Goal: Navigation & Orientation: Find specific page/section

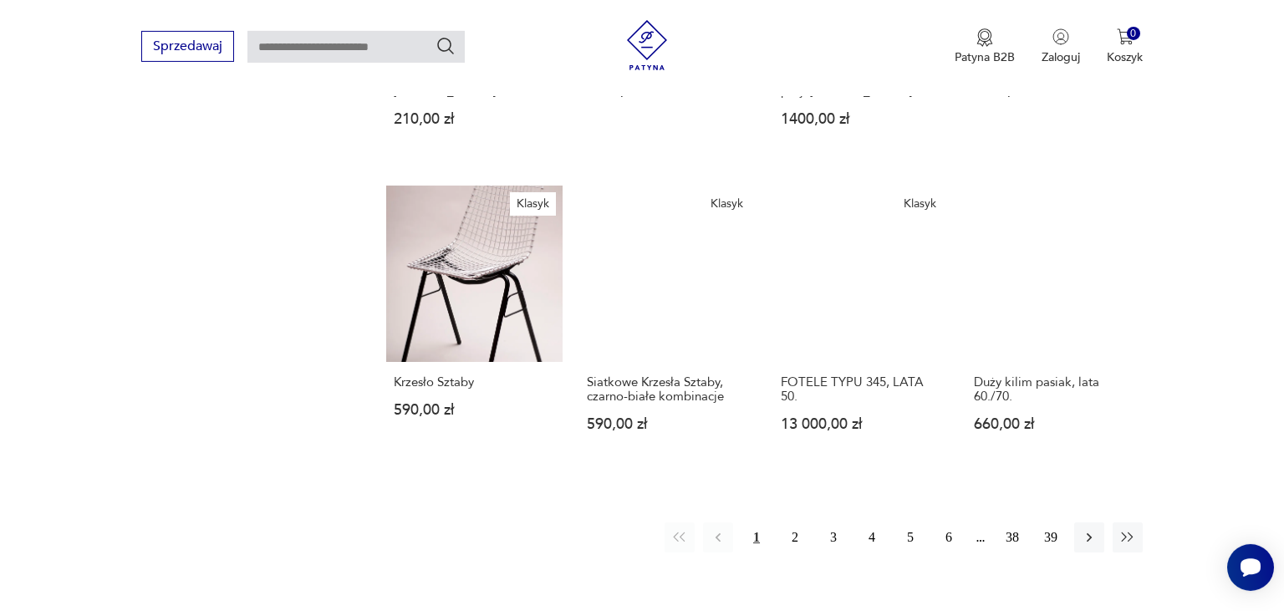
scroll to position [1211, 0]
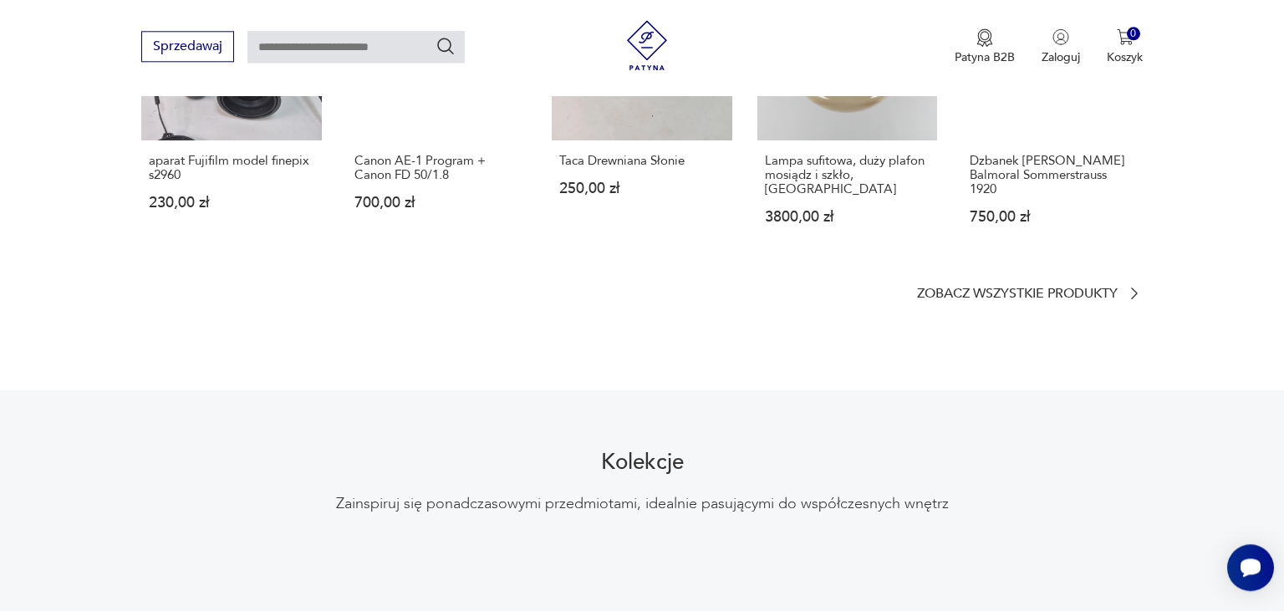
scroll to position [949, 0]
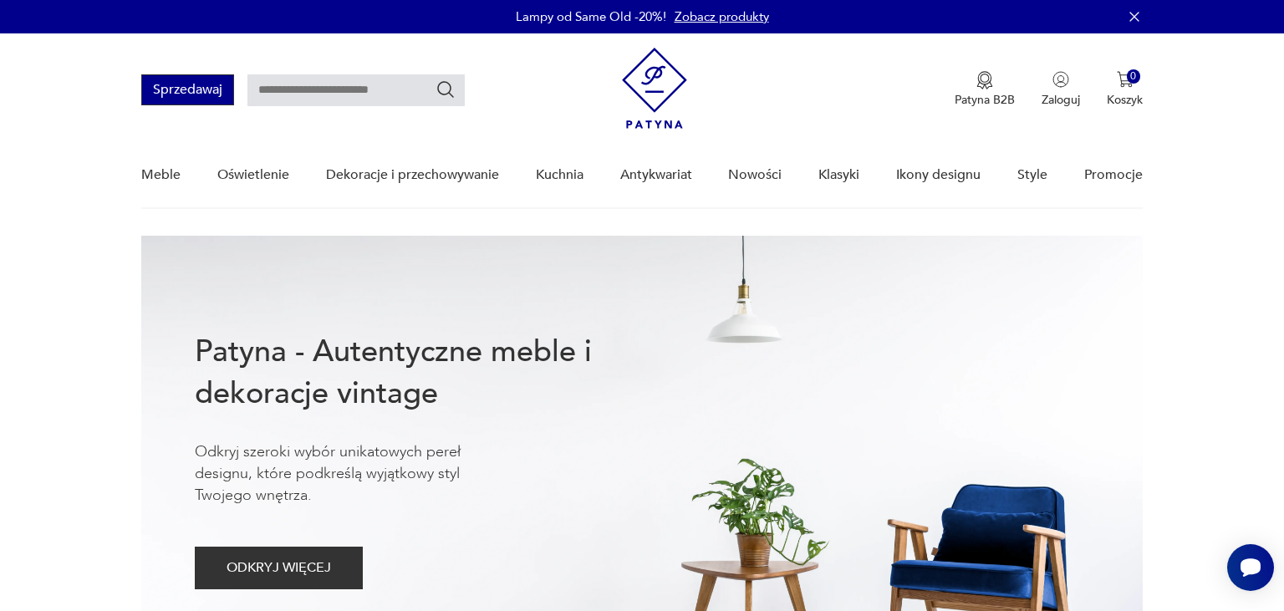
click at [181, 89] on button "Sprzedawaj" at bounding box center [187, 89] width 93 height 31
click at [842, 179] on link "Klasyki" at bounding box center [839, 175] width 41 height 64
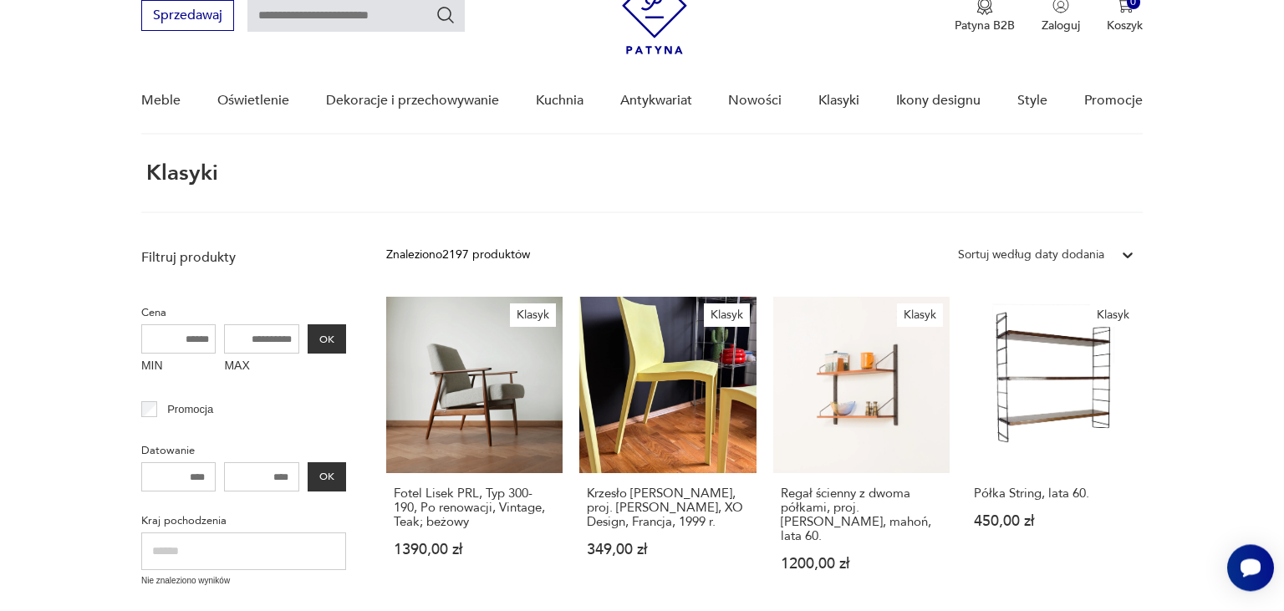
scroll to position [74, 0]
click at [286, 481] on input "number" at bounding box center [261, 477] width 75 height 29
click at [227, 481] on input "number" at bounding box center [261, 477] width 75 height 29
click at [209, 480] on input "number" at bounding box center [178, 477] width 75 height 29
type input "****"
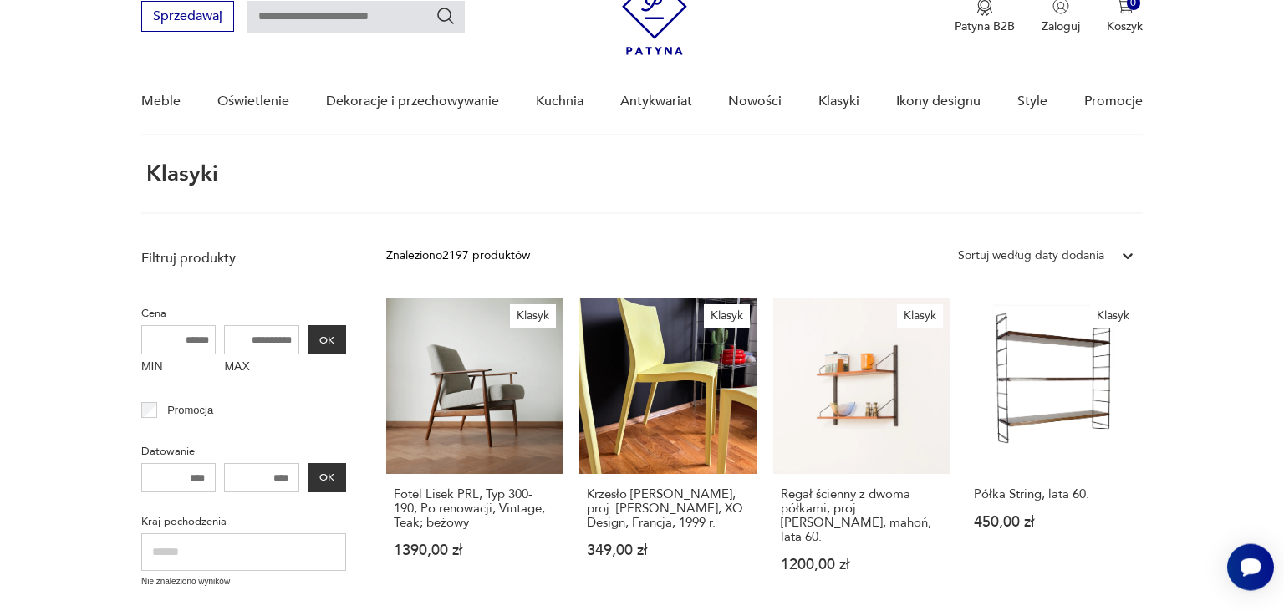
click at [289, 481] on input "number" at bounding box center [261, 477] width 75 height 29
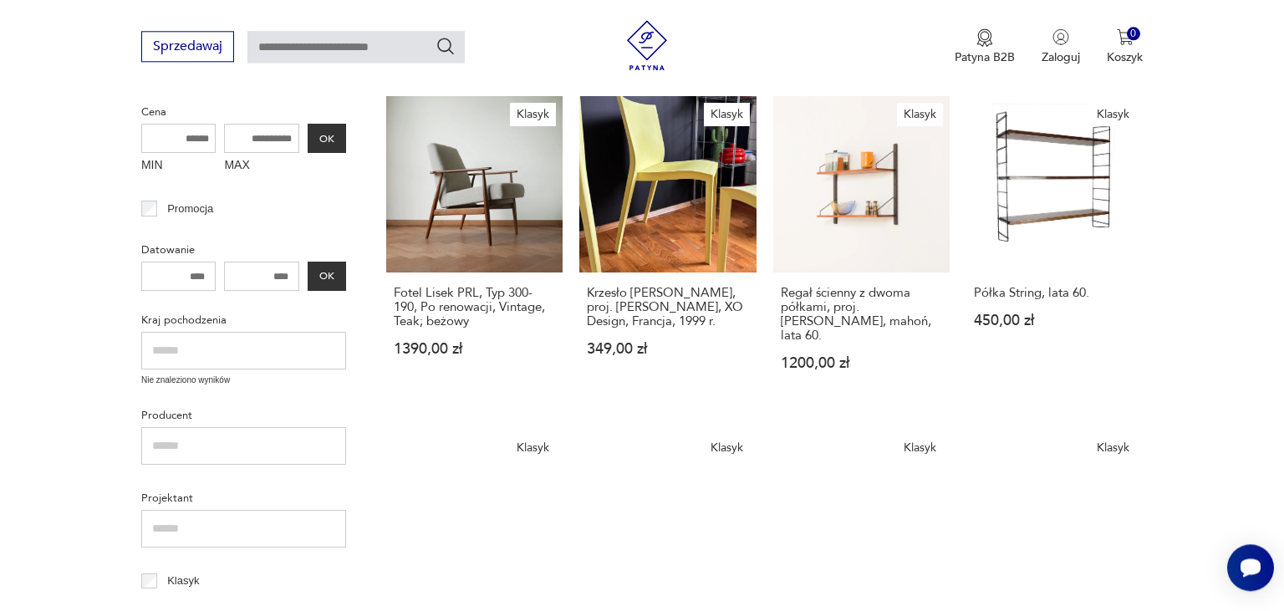
scroll to position [339, 0]
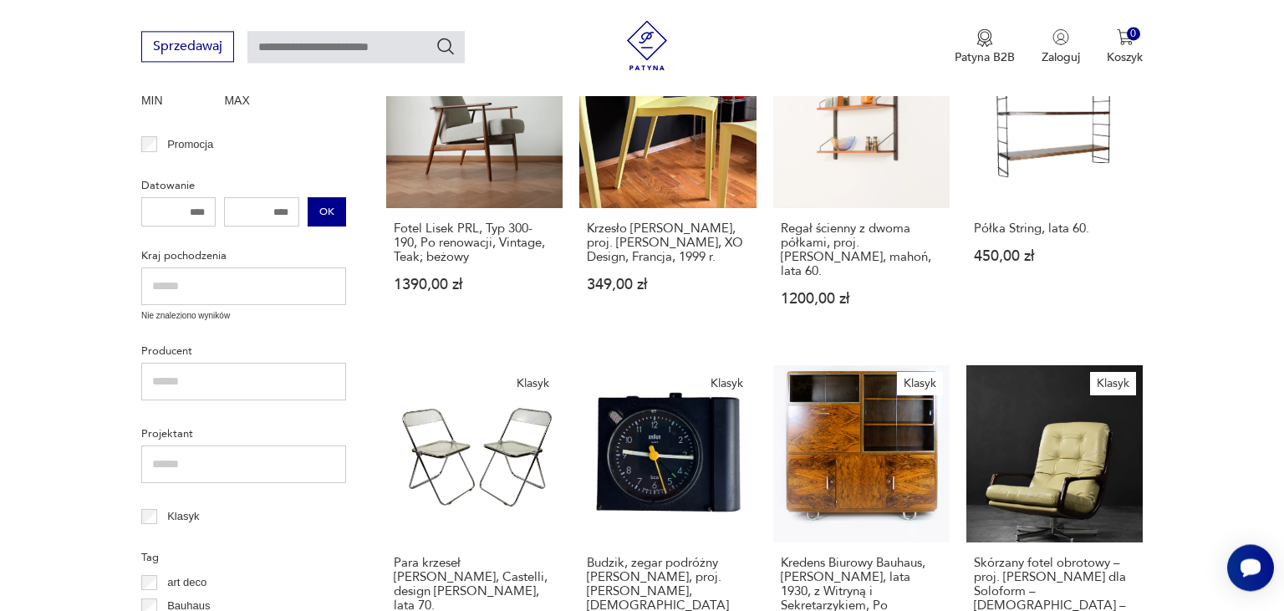
type input "****"
click at [339, 202] on button "OK" at bounding box center [327, 211] width 38 height 29
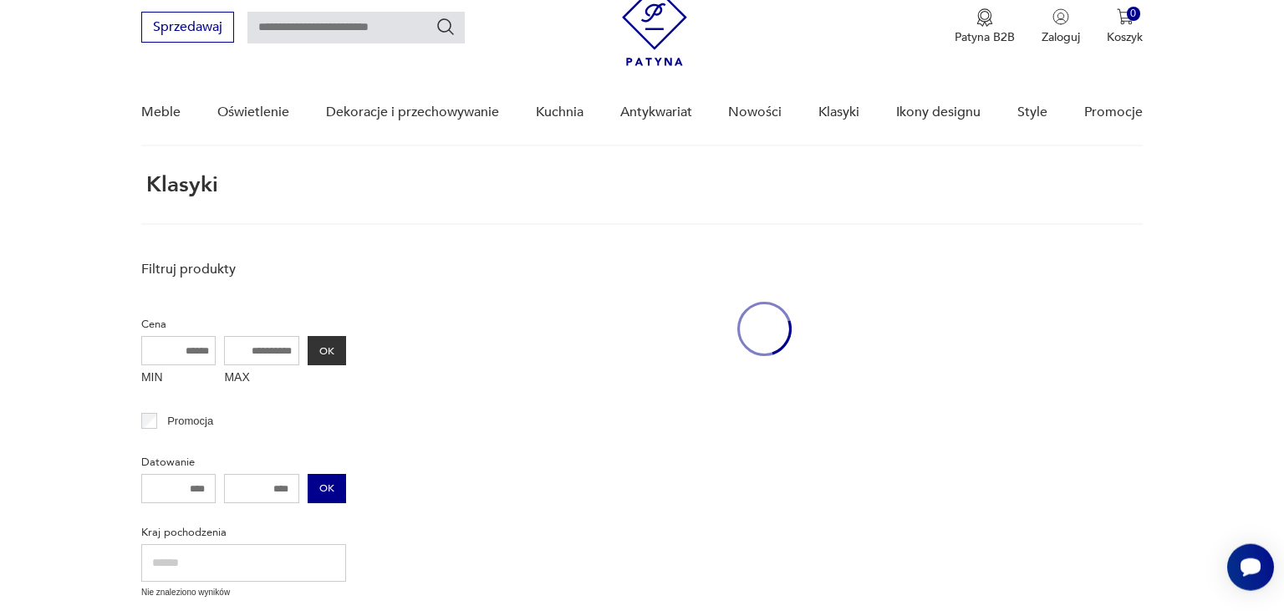
scroll to position [62, 0]
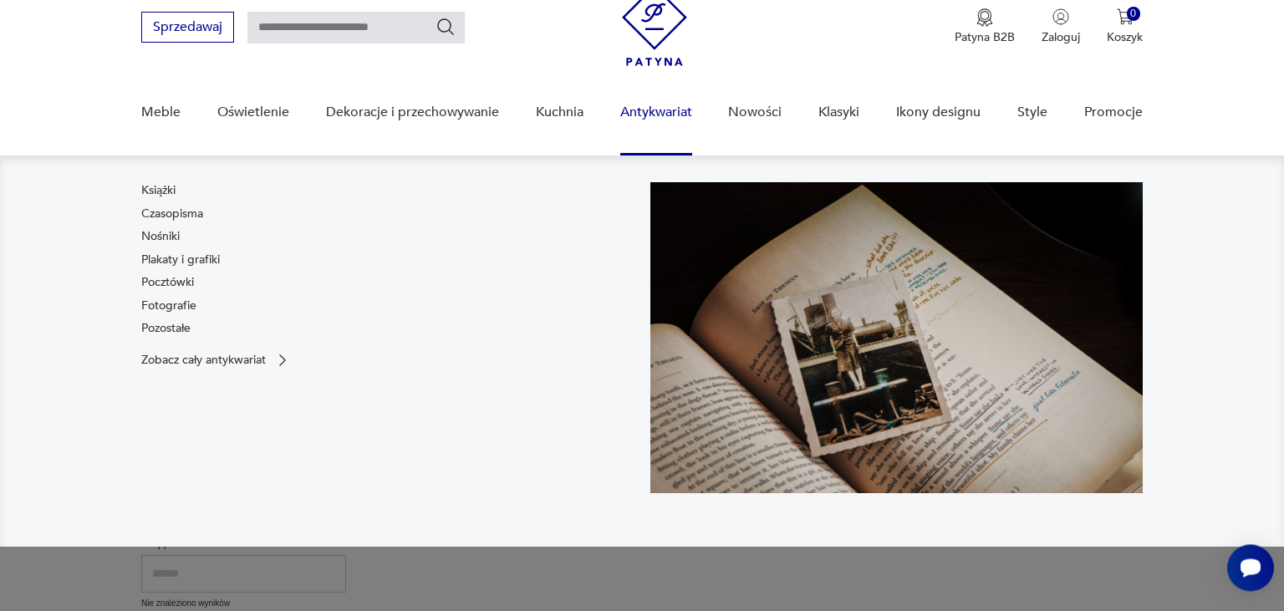
click at [659, 110] on link "Antykwariat" at bounding box center [656, 112] width 72 height 64
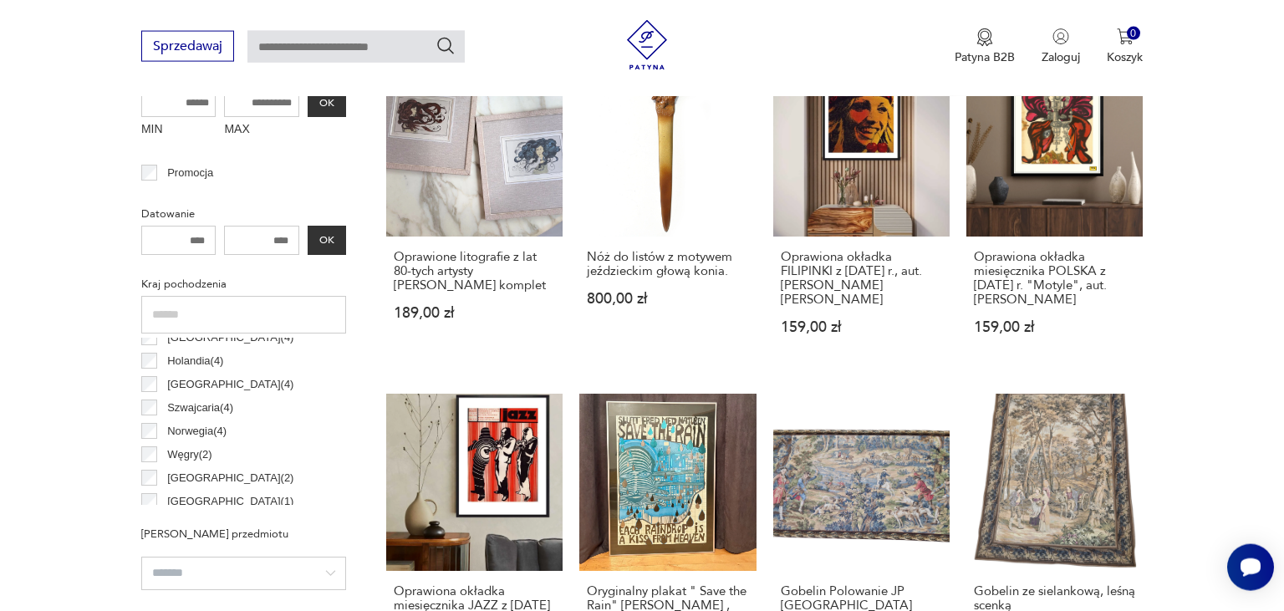
scroll to position [385, 0]
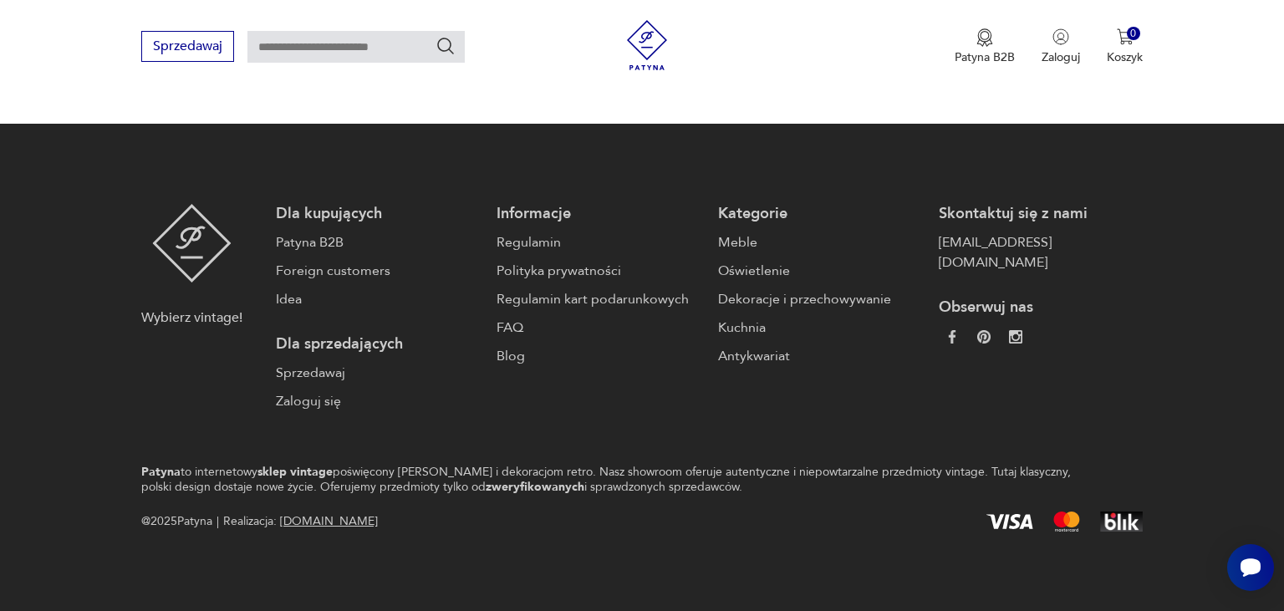
scroll to position [1738, 0]
